Goal: Book appointment/travel/reservation

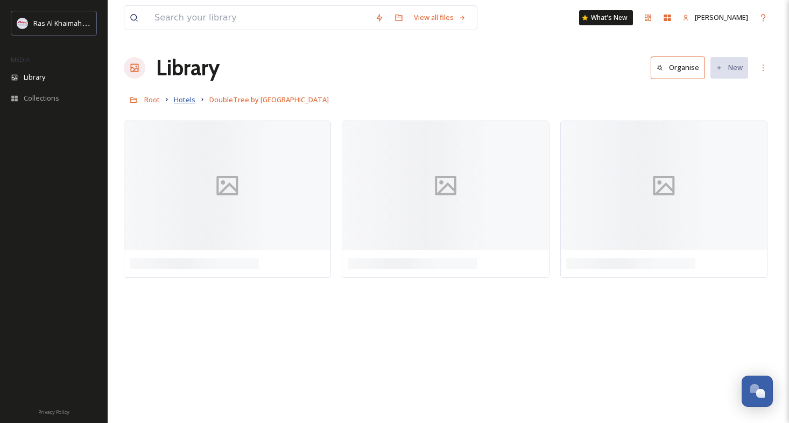
click at [187, 101] on span "Hotels" at bounding box center [185, 100] width 22 height 10
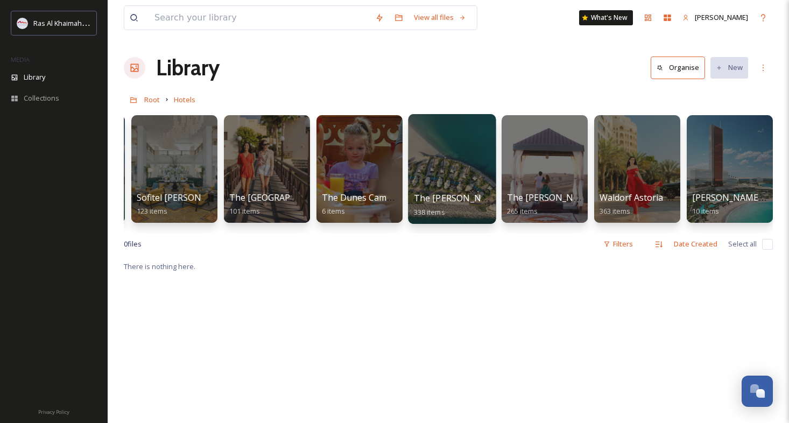
click at [452, 175] on div at bounding box center [452, 169] width 88 height 110
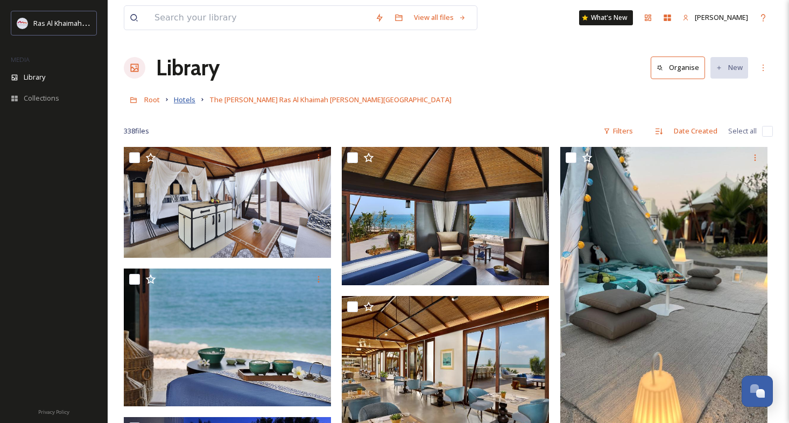
click at [184, 103] on span "Hotels" at bounding box center [185, 100] width 22 height 10
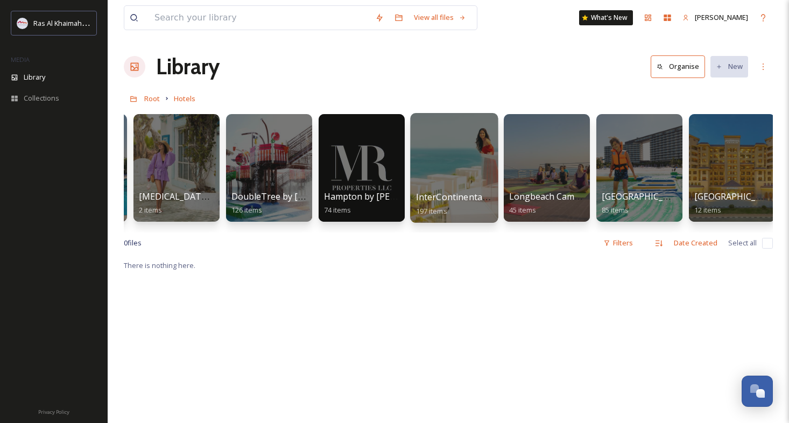
scroll to position [0, 499]
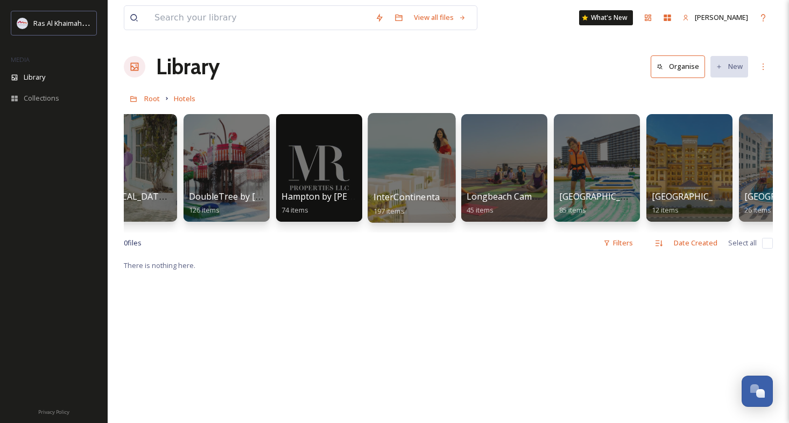
click at [418, 178] on div at bounding box center [412, 168] width 88 height 110
